Goal: Book appointment/travel/reservation

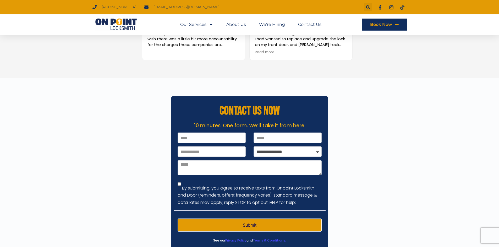
scroll to position [733, 0]
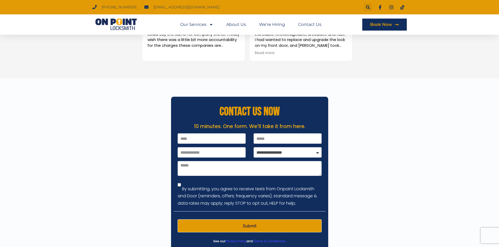
click at [105, 181] on div at bounding box center [249, 173] width 499 height 188
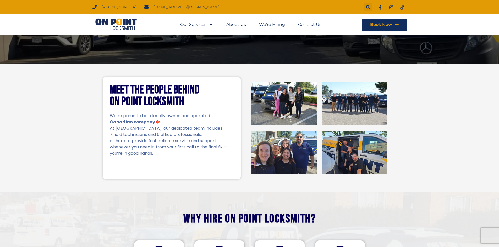
scroll to position [25, 0]
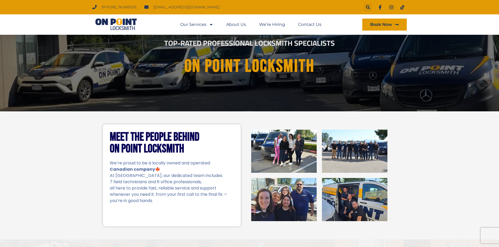
click at [368, 26] on link "Book Now" at bounding box center [384, 25] width 45 height 12
click at [238, 22] on link "About Us" at bounding box center [236, 25] width 20 height 12
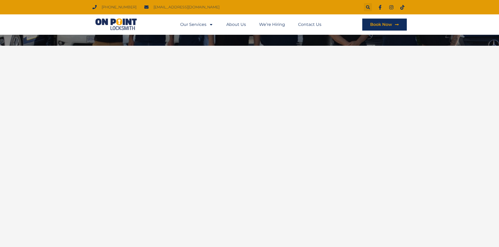
scroll to position [79, 0]
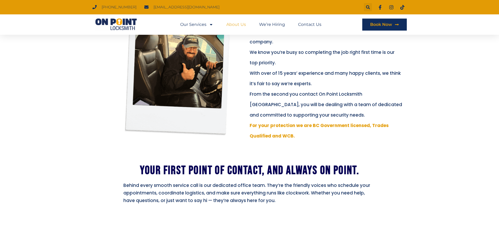
scroll to position [131, 0]
